Goal: Navigation & Orientation: Find specific page/section

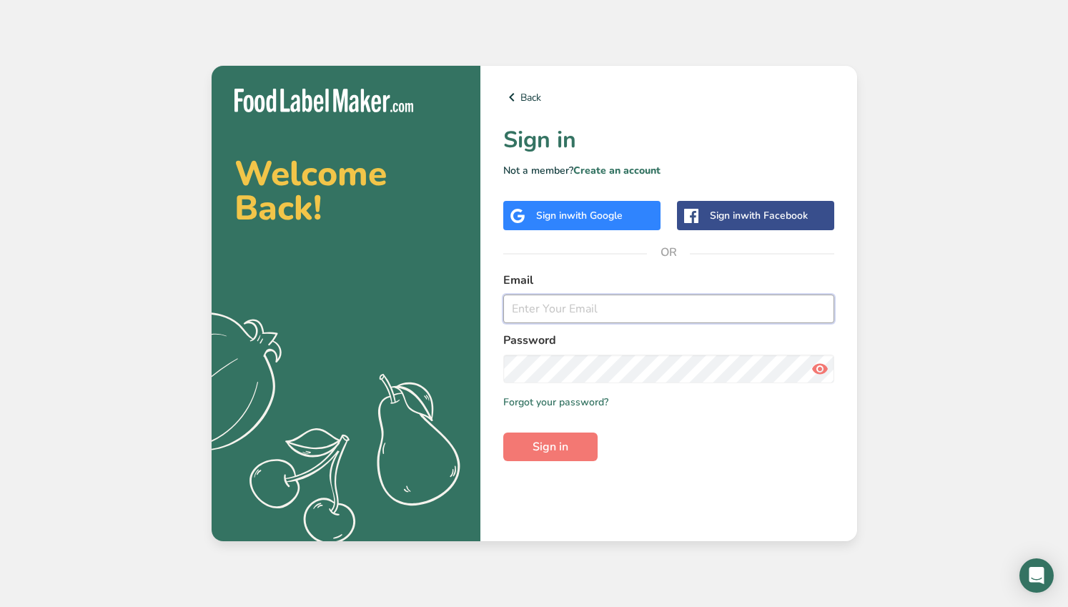
type input "[EMAIL_ADDRESS][DOMAIN_NAME]"
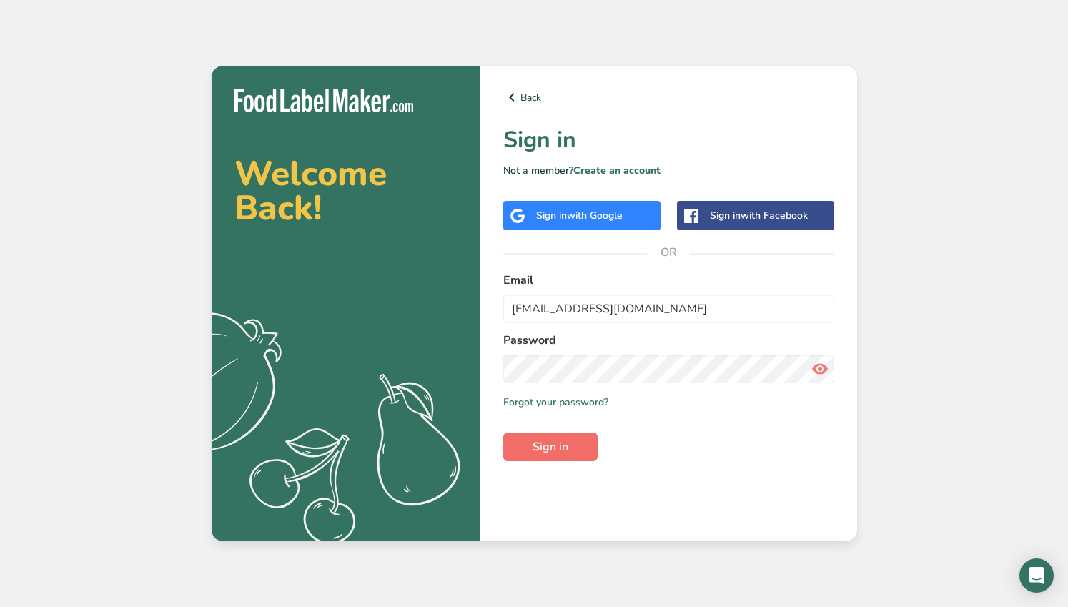
click at [555, 444] on span "Sign in" at bounding box center [551, 446] width 36 height 17
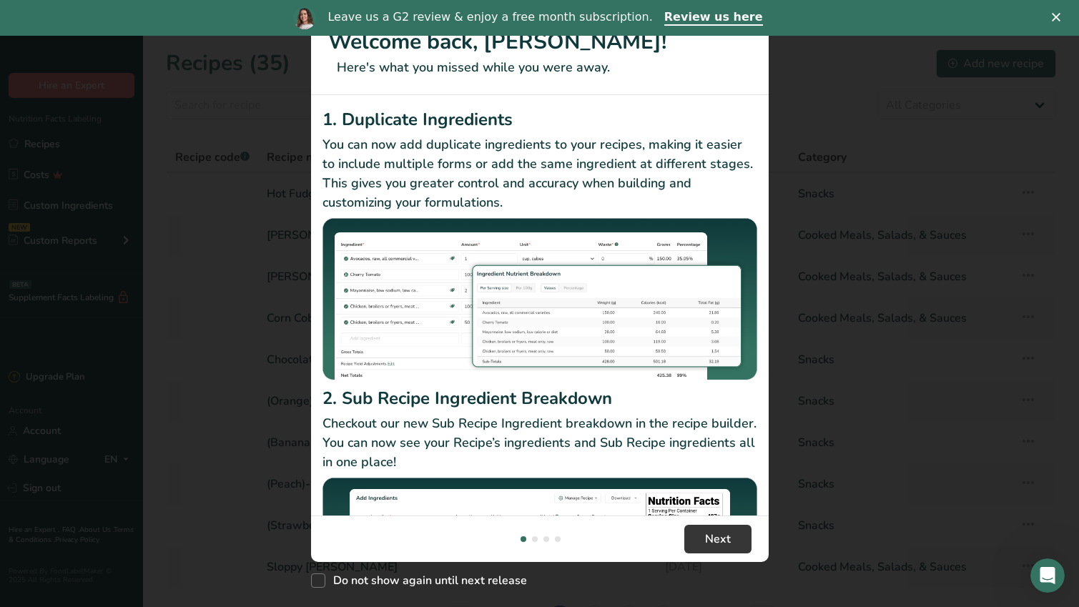
click at [1052, 16] on icon "Close" at bounding box center [1056, 17] width 9 height 9
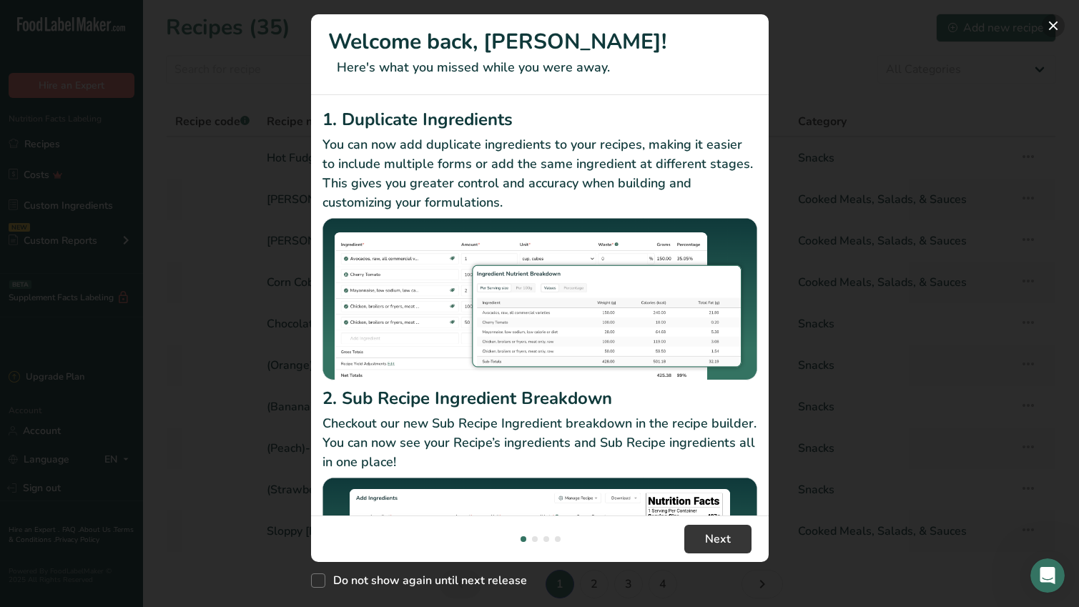
click at [1051, 27] on button "New Features" at bounding box center [1053, 25] width 23 height 23
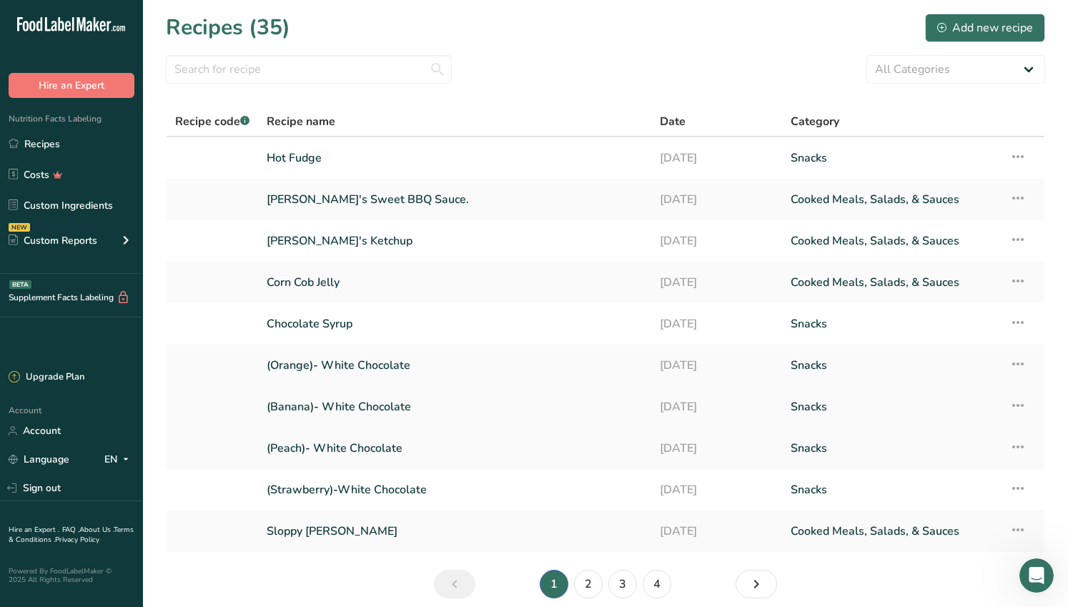
scroll to position [60, 0]
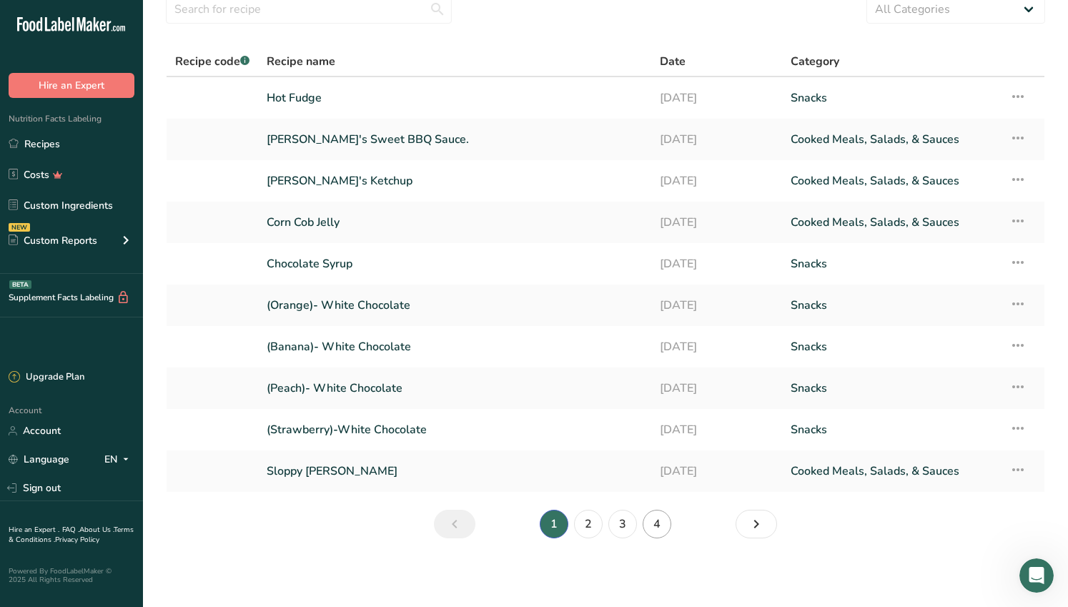
click at [661, 526] on link "4" at bounding box center [657, 524] width 29 height 29
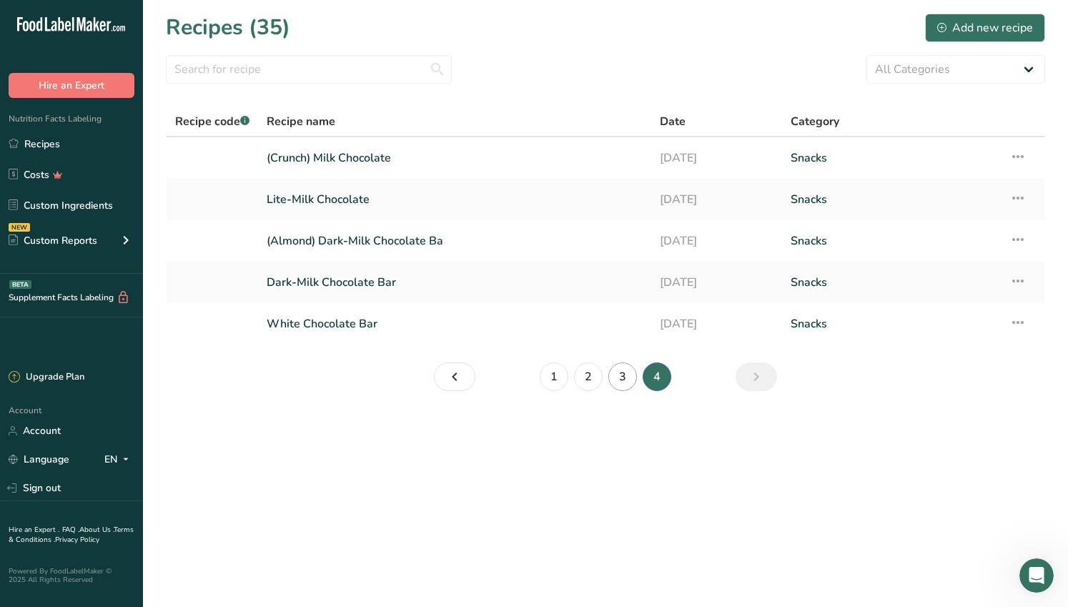
click at [624, 384] on link "3" at bounding box center [623, 377] width 29 height 29
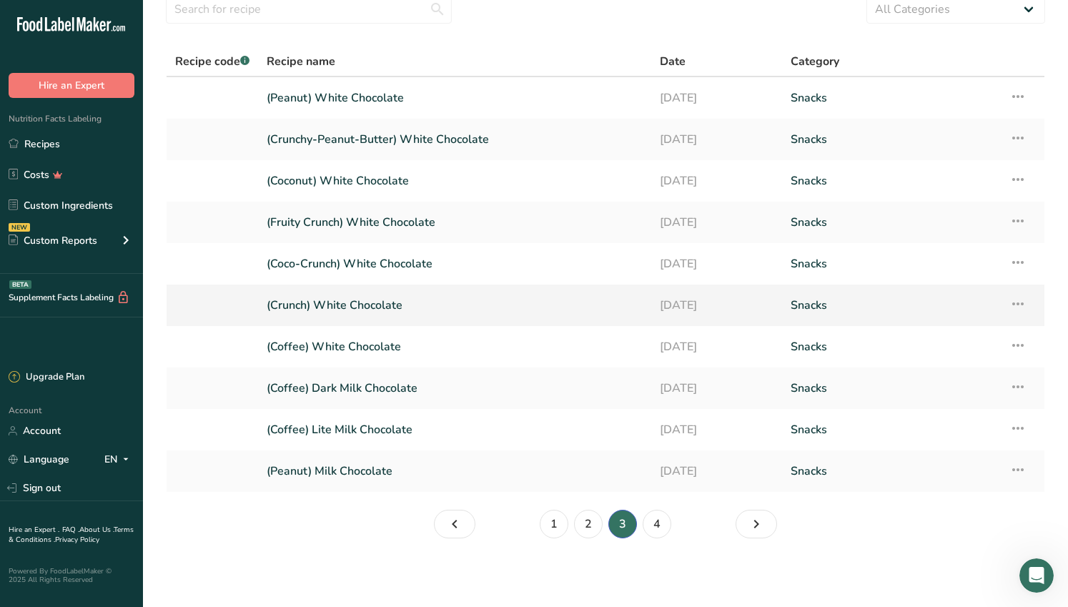
scroll to position [33, 0]
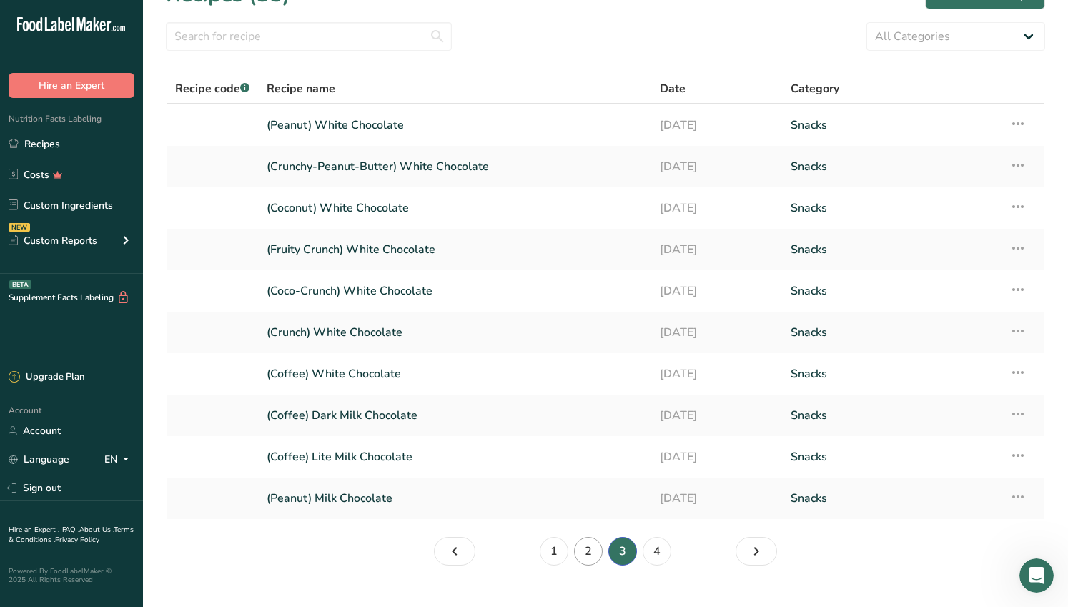
click at [588, 552] on link "2" at bounding box center [588, 551] width 29 height 29
